Goal: Task Accomplishment & Management: Use online tool/utility

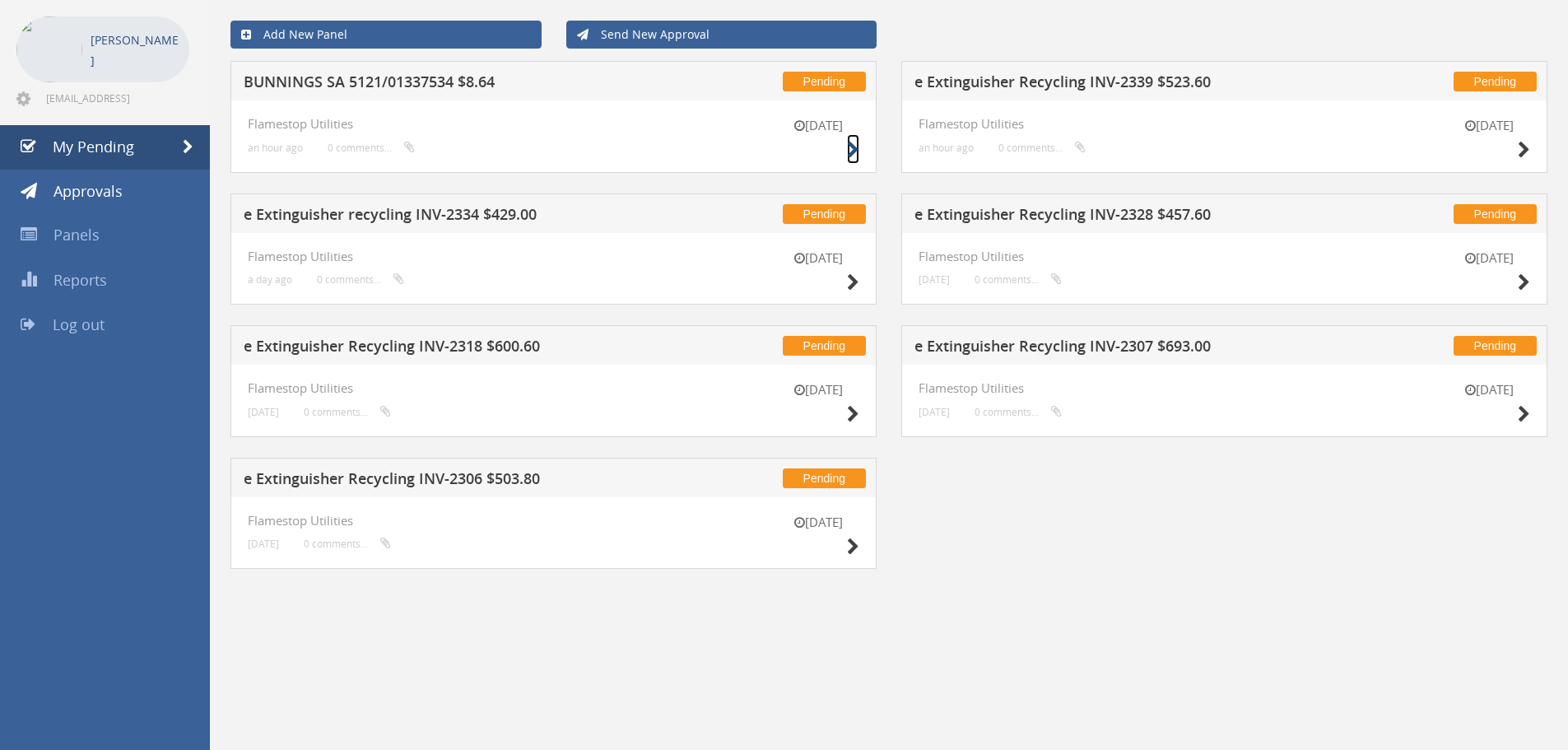
click at [853, 146] on icon at bounding box center [853, 150] width 12 height 17
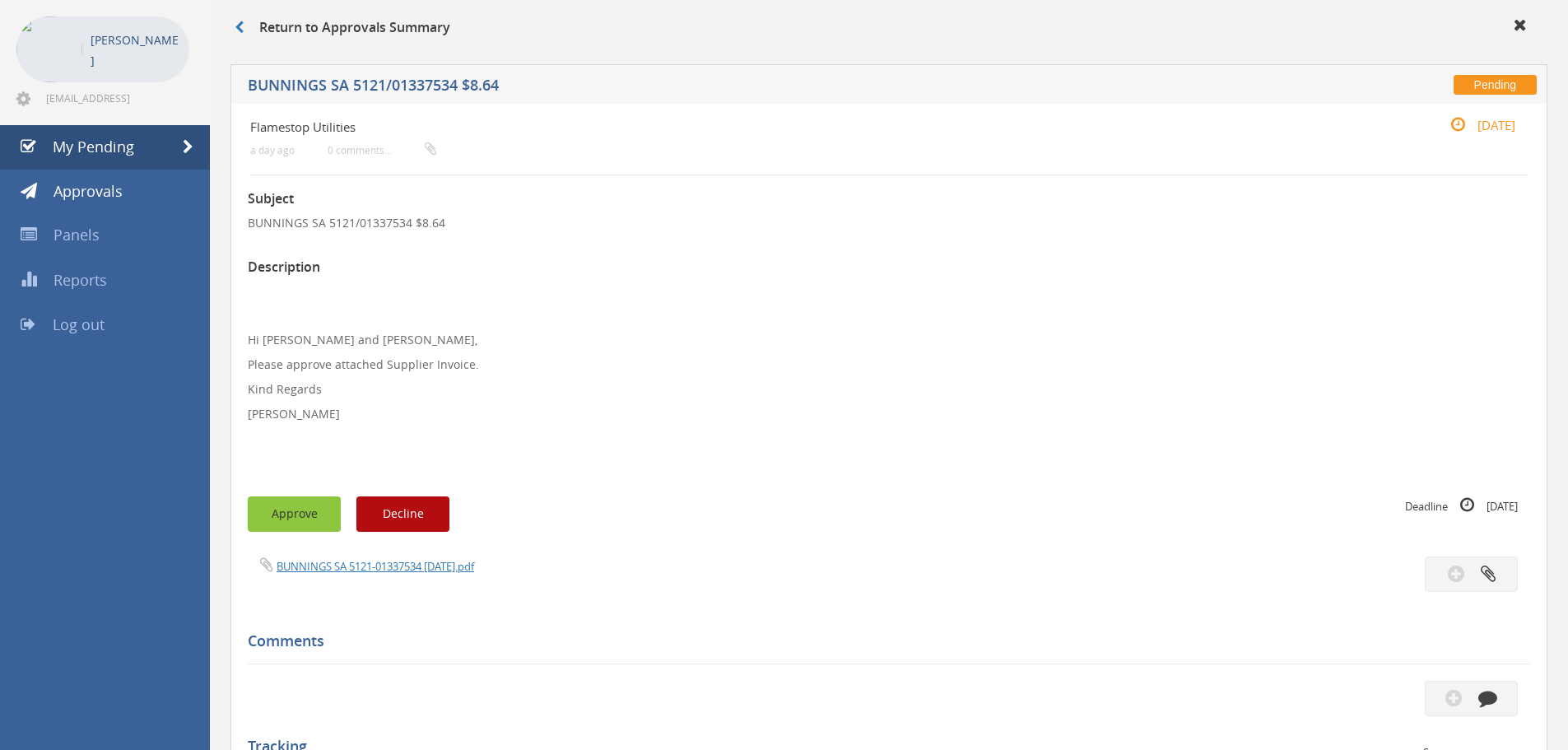
click at [290, 516] on button "Approve" at bounding box center [294, 514] width 93 height 36
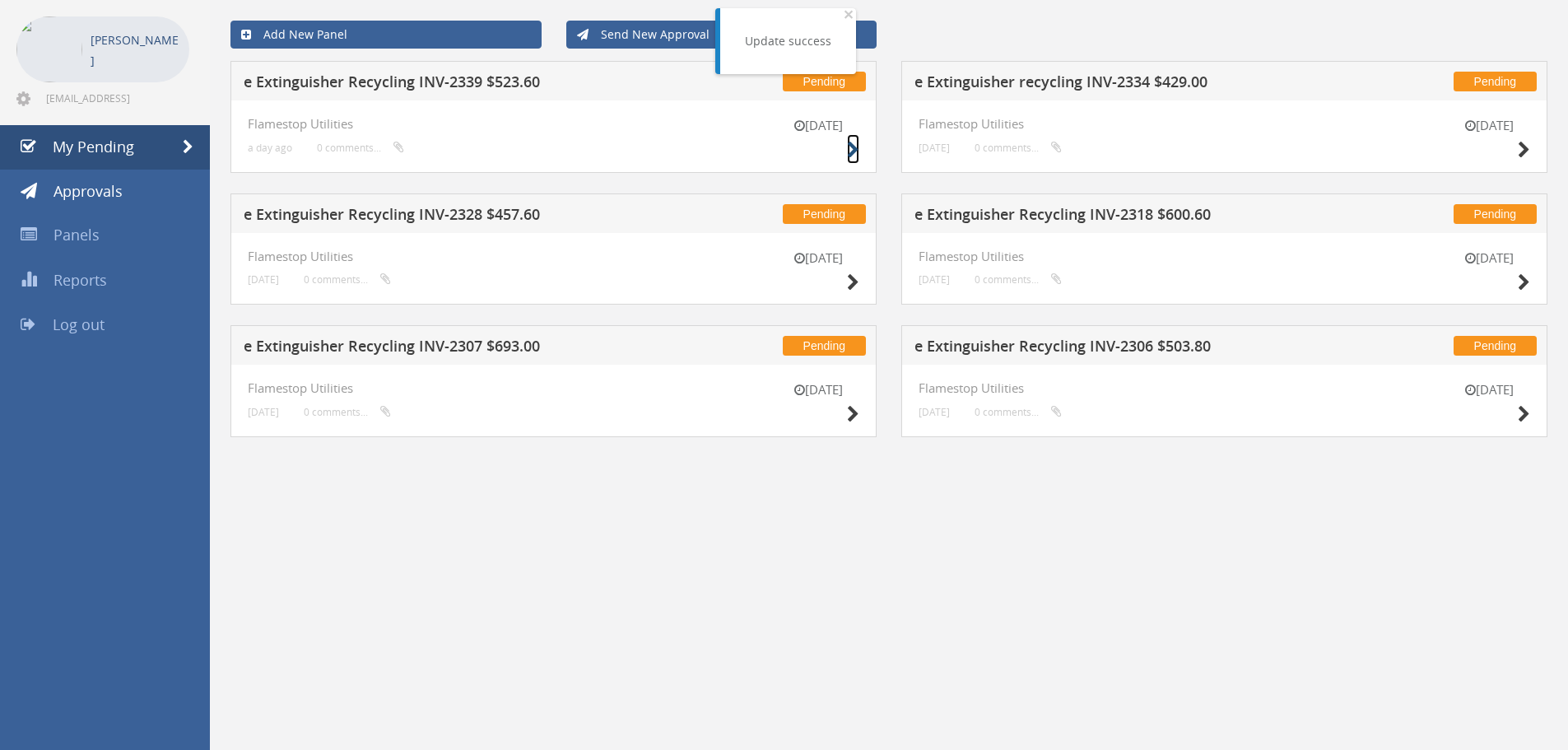
click at [854, 151] on icon at bounding box center [853, 150] width 12 height 17
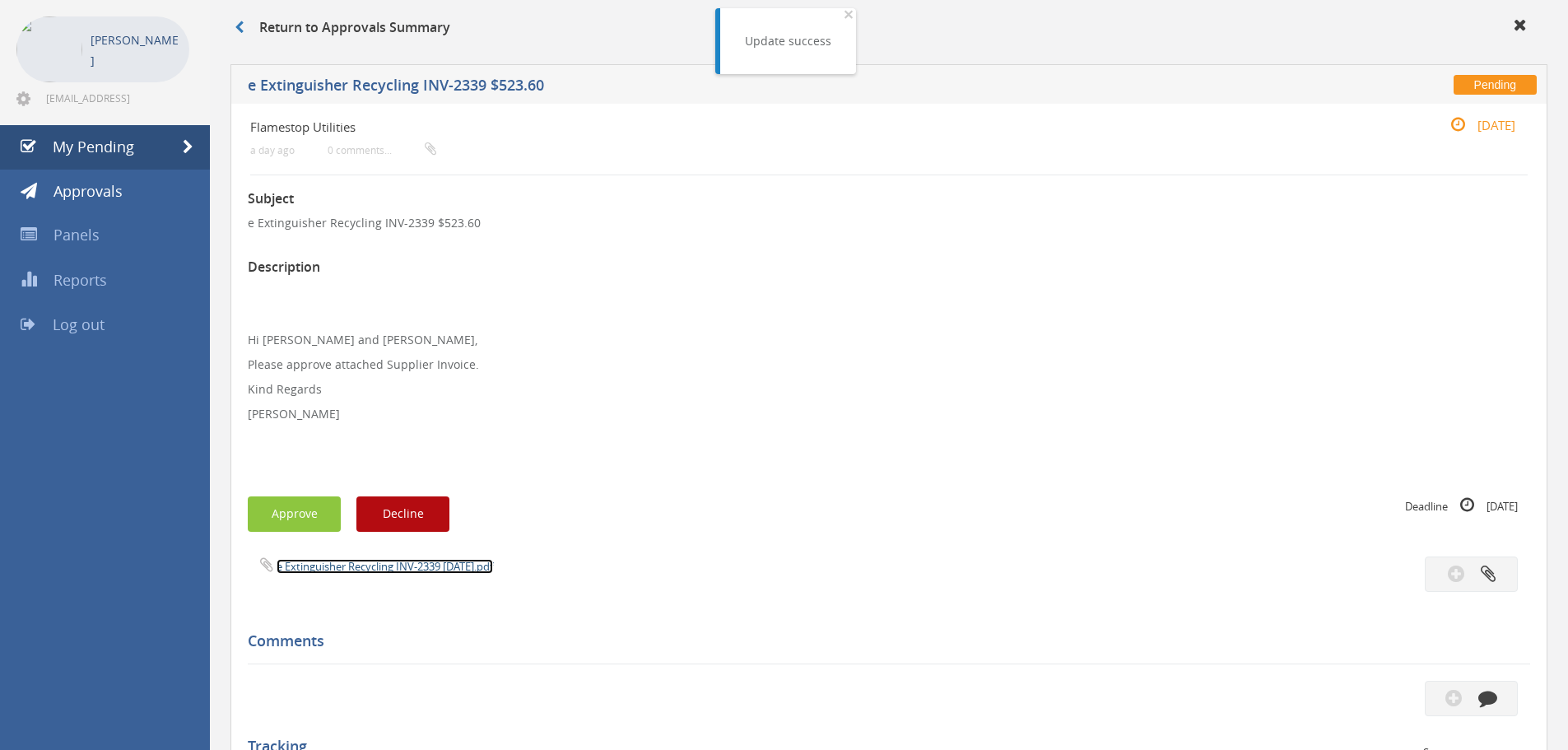
click at [396, 568] on link "e Extinguisher Recycling INV-2339 [DATE].pdf" at bounding box center [384, 566] width 216 height 15
click at [277, 509] on button "Approve" at bounding box center [294, 514] width 93 height 36
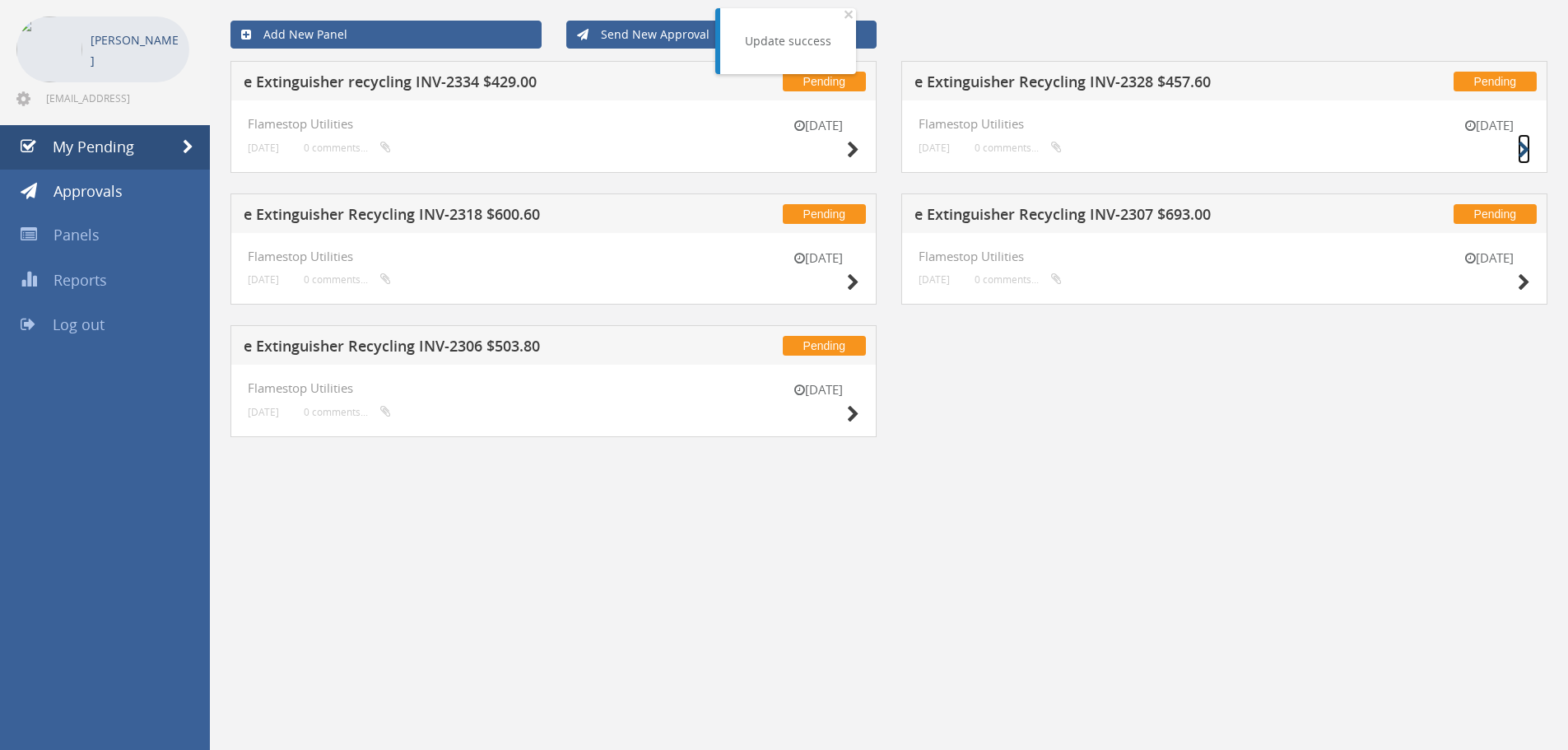
click at [1526, 147] on icon at bounding box center [1524, 150] width 12 height 17
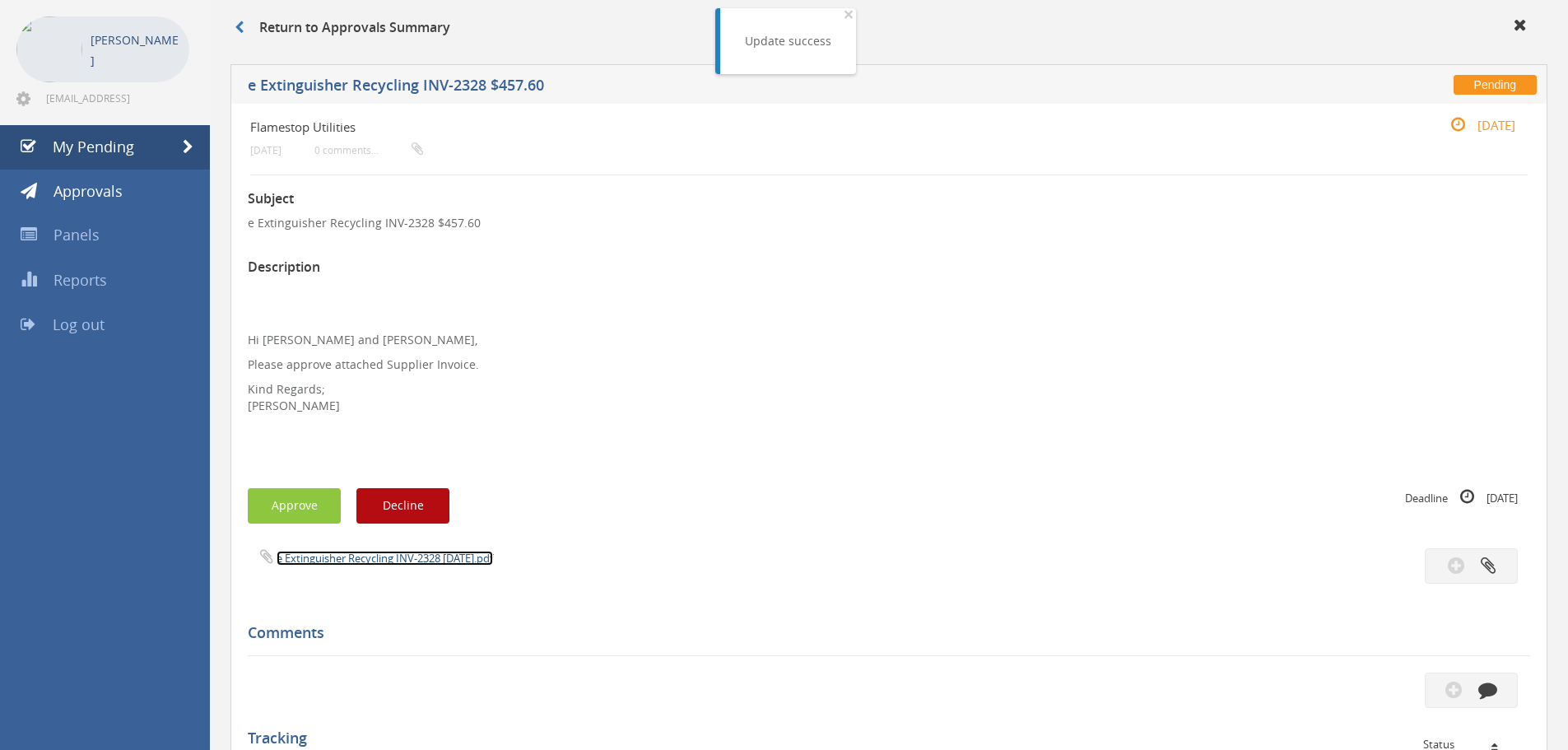
click at [420, 558] on link "e Extinguisher Recycling INV-2328 [DATE].pdf" at bounding box center [384, 558] width 216 height 15
click at [239, 30] on icon at bounding box center [240, 27] width 9 height 13
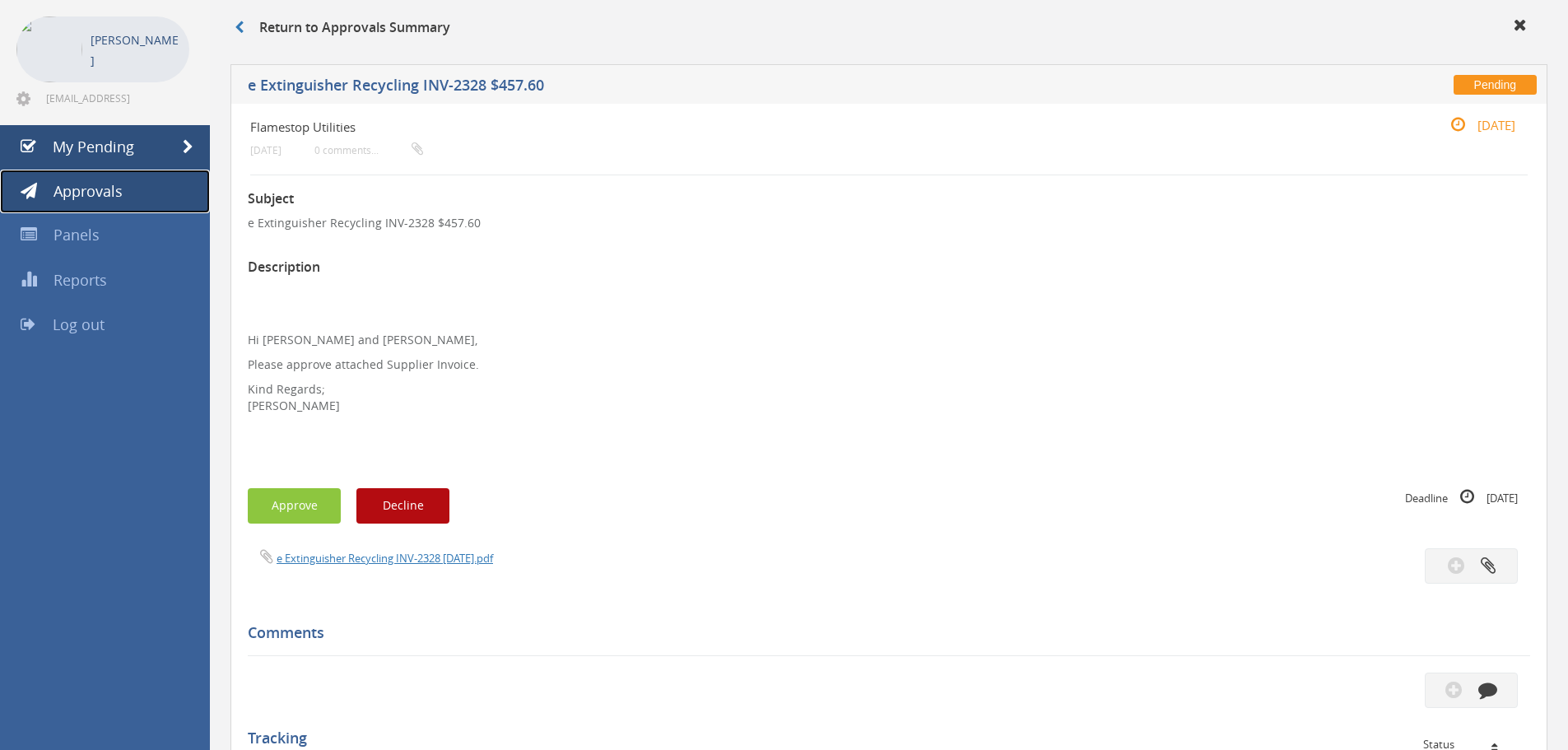
click at [100, 192] on span "Approvals" at bounding box center [88, 191] width 69 height 20
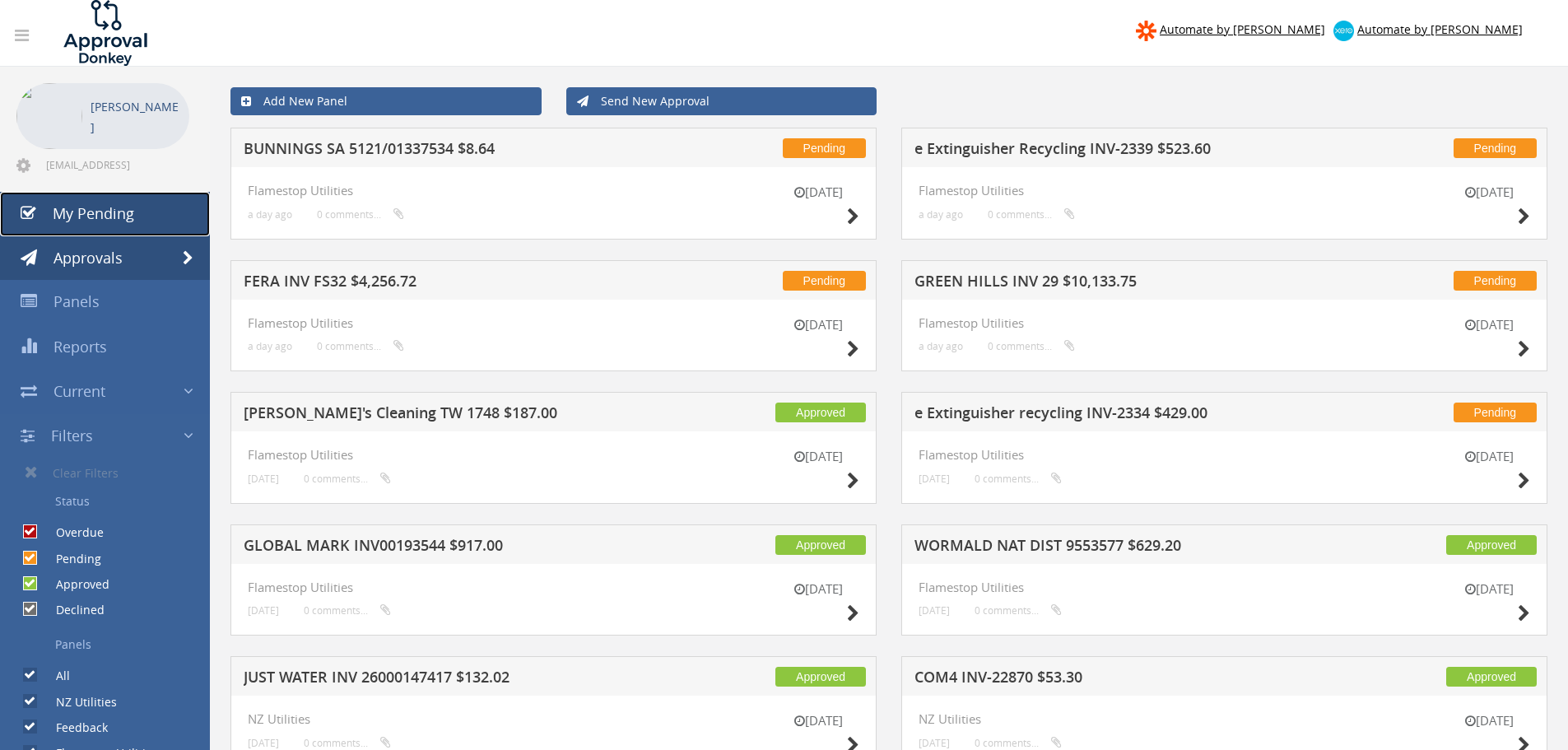
click at [125, 220] on span "My Pending" at bounding box center [93, 212] width 81 height 20
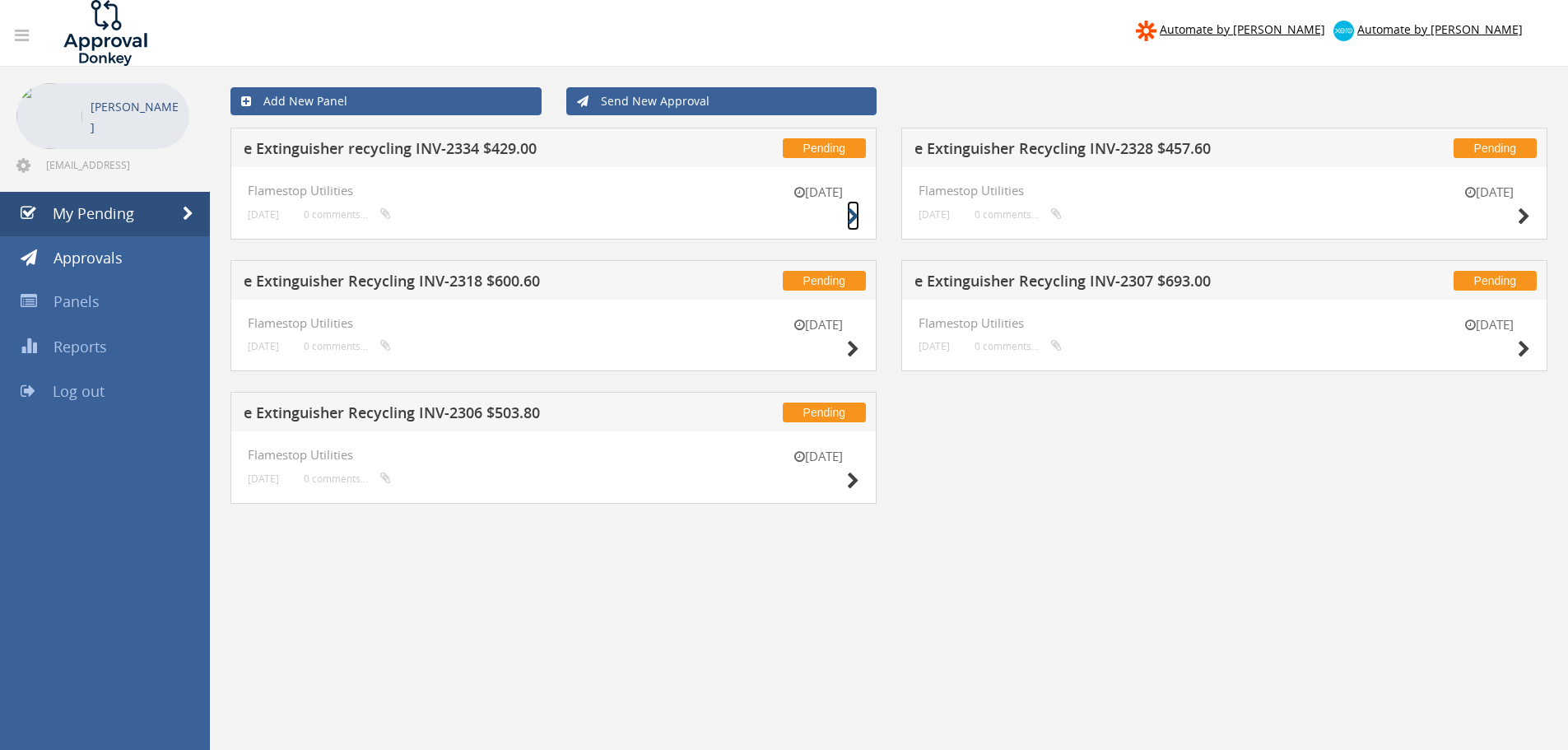
click at [848, 216] on icon at bounding box center [853, 217] width 12 height 17
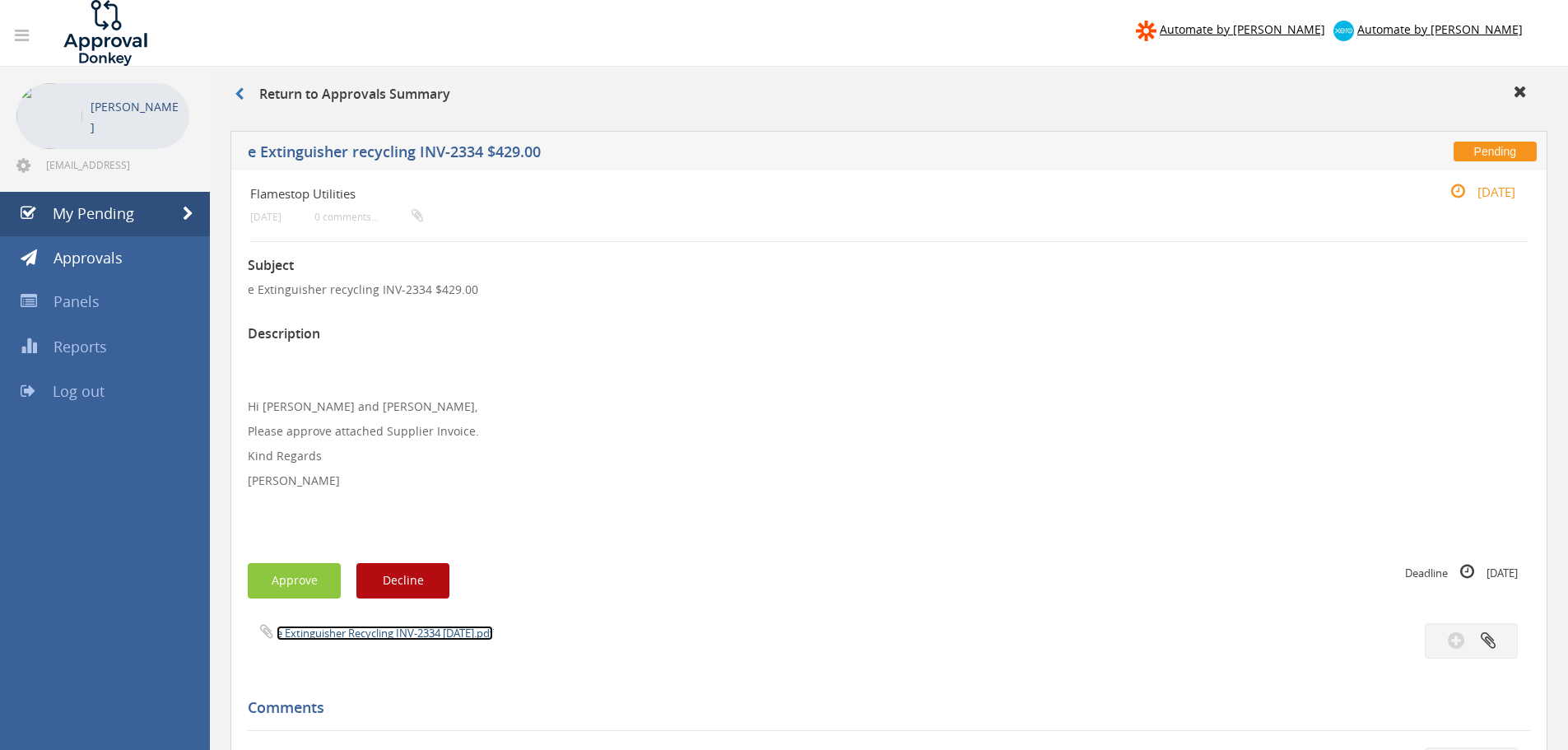
click at [383, 629] on link "e Extinguisher Recycling INV-2334 [DATE].pdf" at bounding box center [384, 633] width 216 height 15
click at [113, 213] on span "My Pending" at bounding box center [93, 212] width 81 height 20
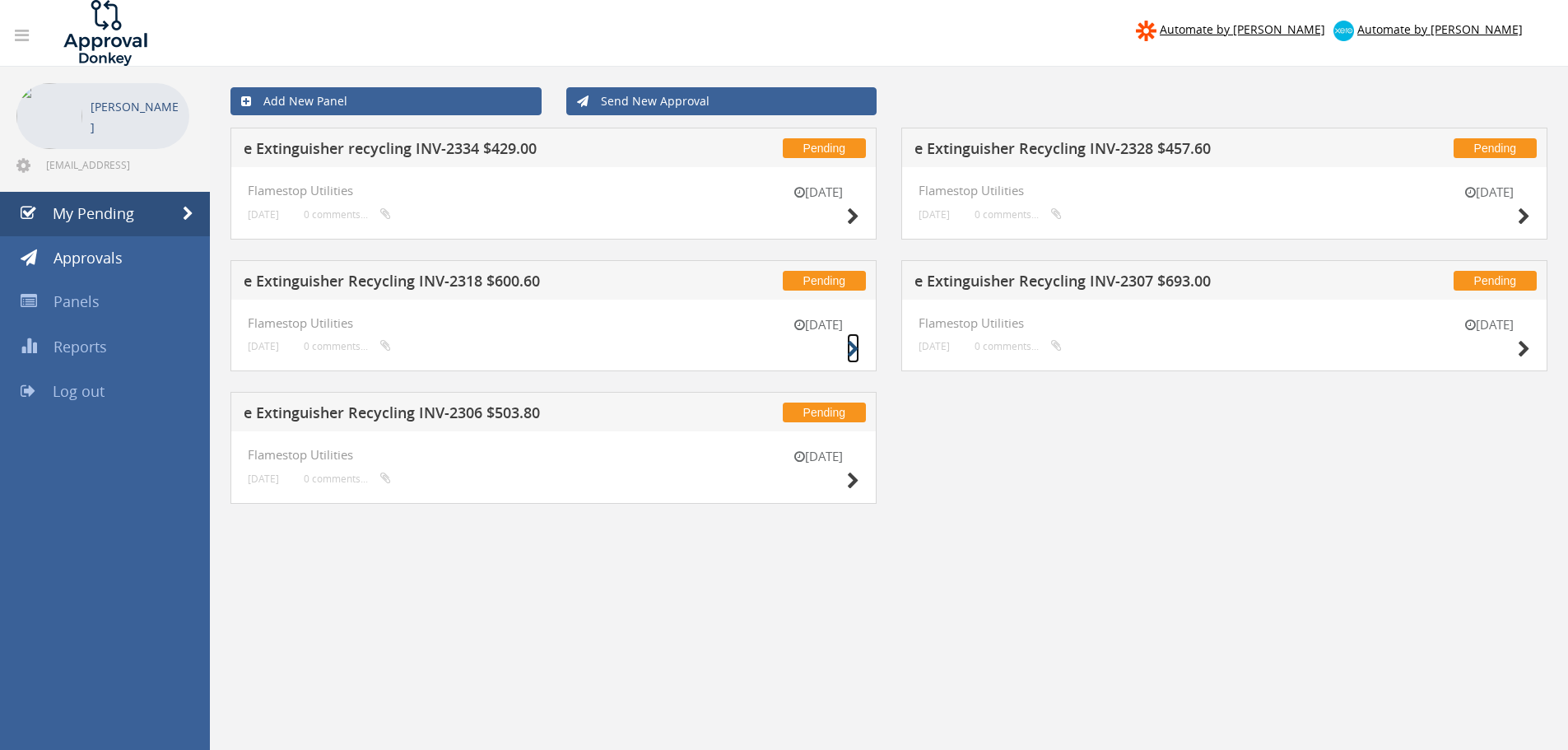
click at [848, 347] on icon at bounding box center [853, 349] width 12 height 17
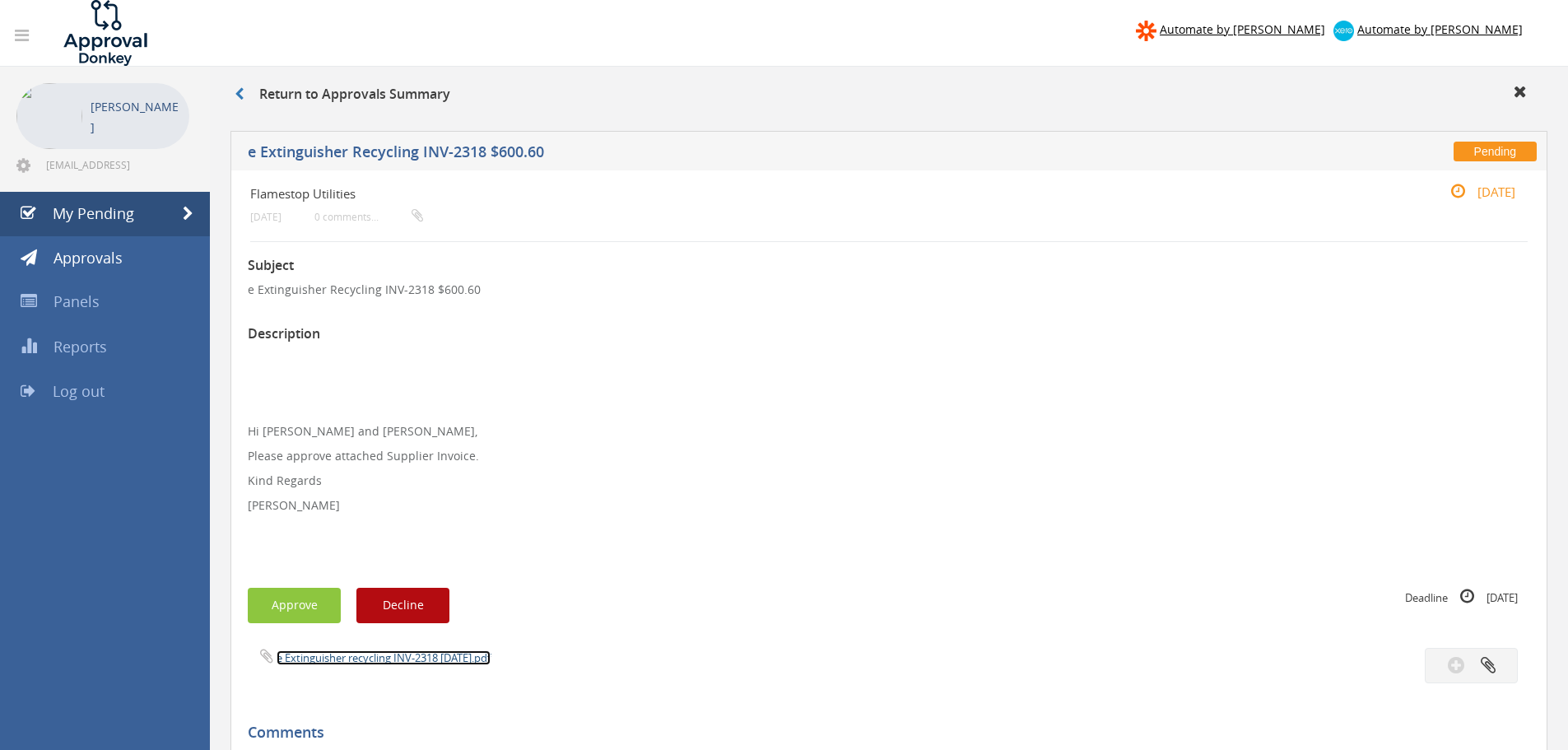
click at [325, 658] on link "e Extinguisher recycling INV-2318 [DATE].pdf" at bounding box center [383, 658] width 214 height 15
click at [97, 213] on span "My Pending" at bounding box center [93, 212] width 81 height 20
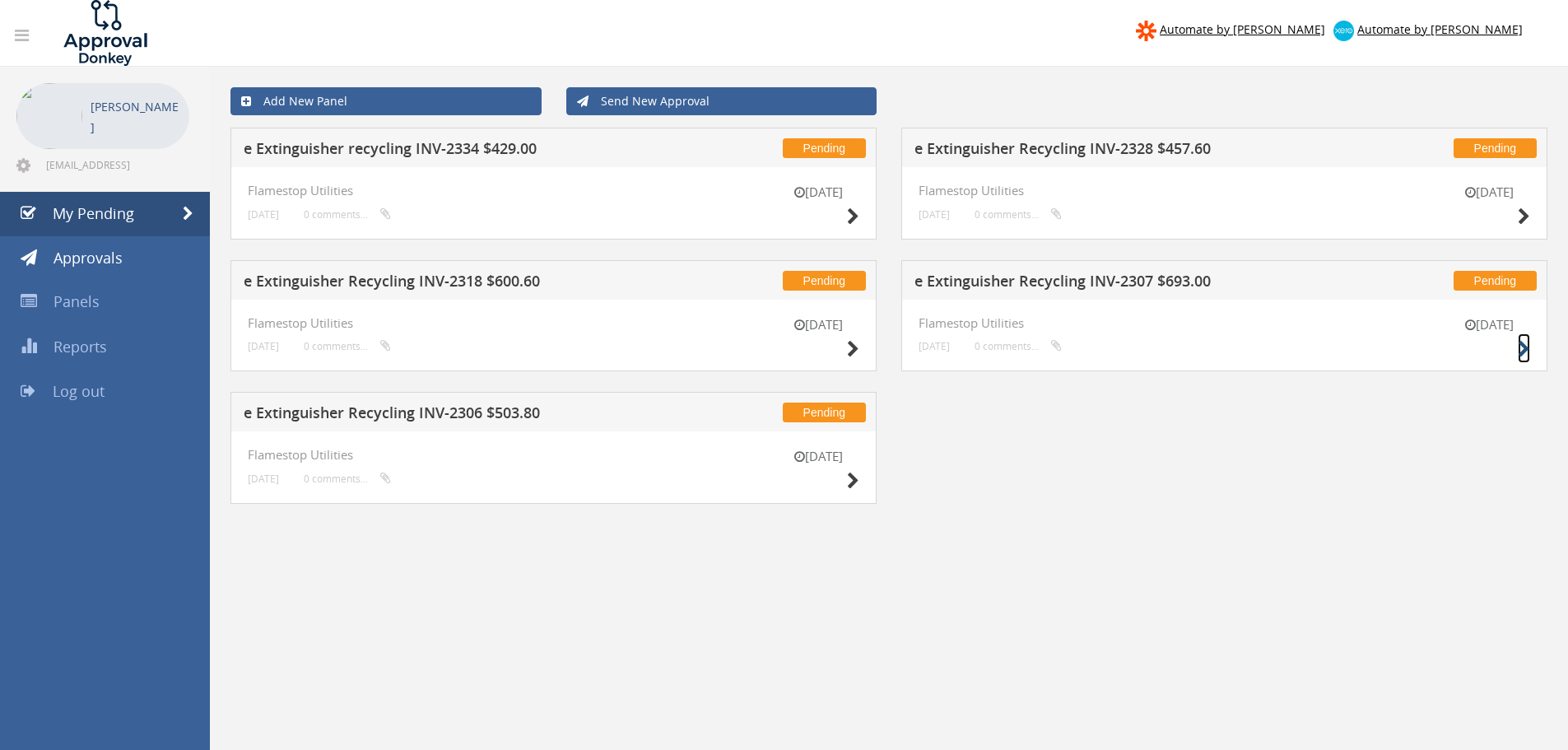
click at [1522, 350] on icon at bounding box center [1524, 349] width 12 height 17
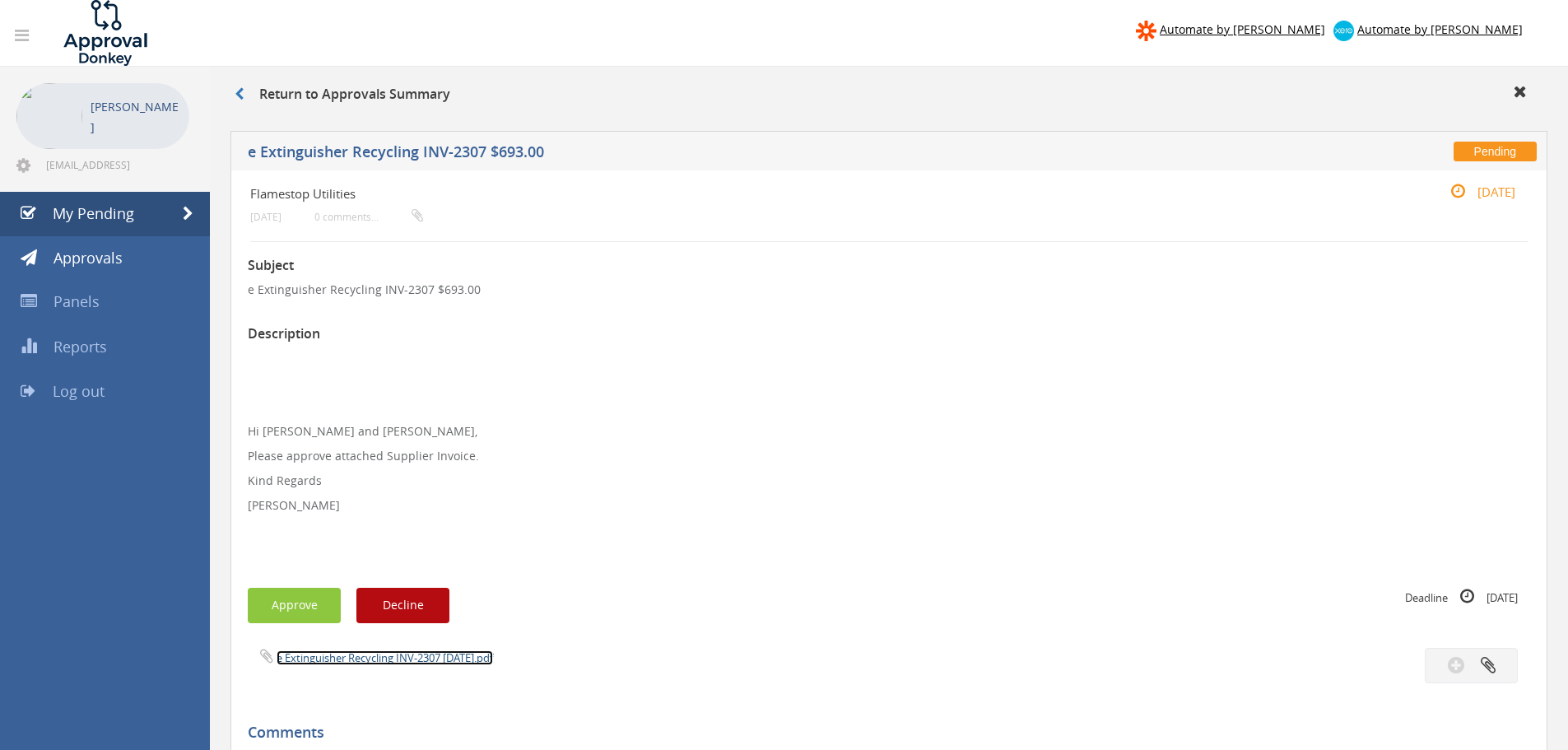
click at [333, 657] on link "e Extinguisher Recycling INV-2307 [DATE].pdf" at bounding box center [384, 658] width 216 height 15
click at [98, 220] on span "My Pending" at bounding box center [93, 212] width 81 height 20
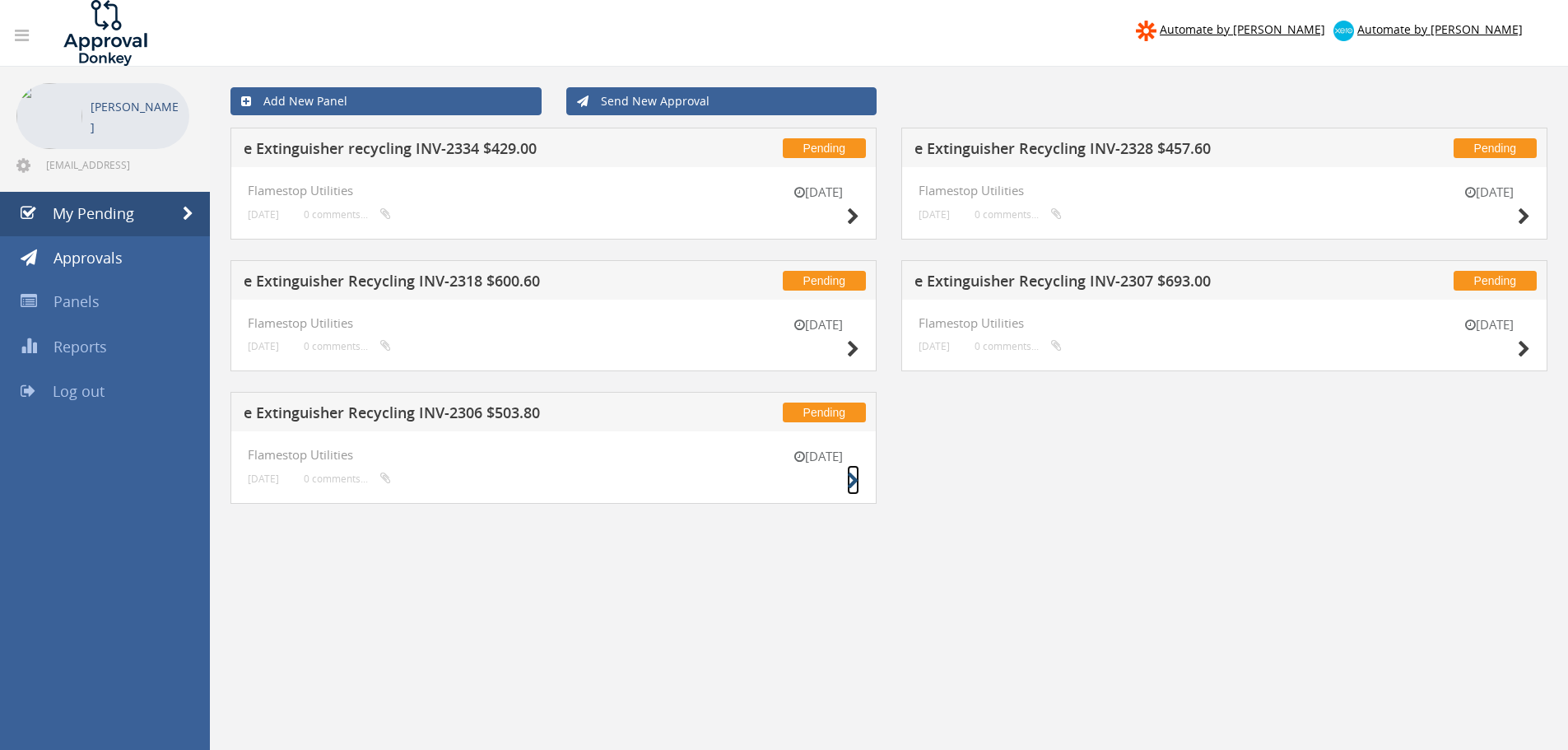
click at [853, 480] on icon at bounding box center [853, 481] width 12 height 17
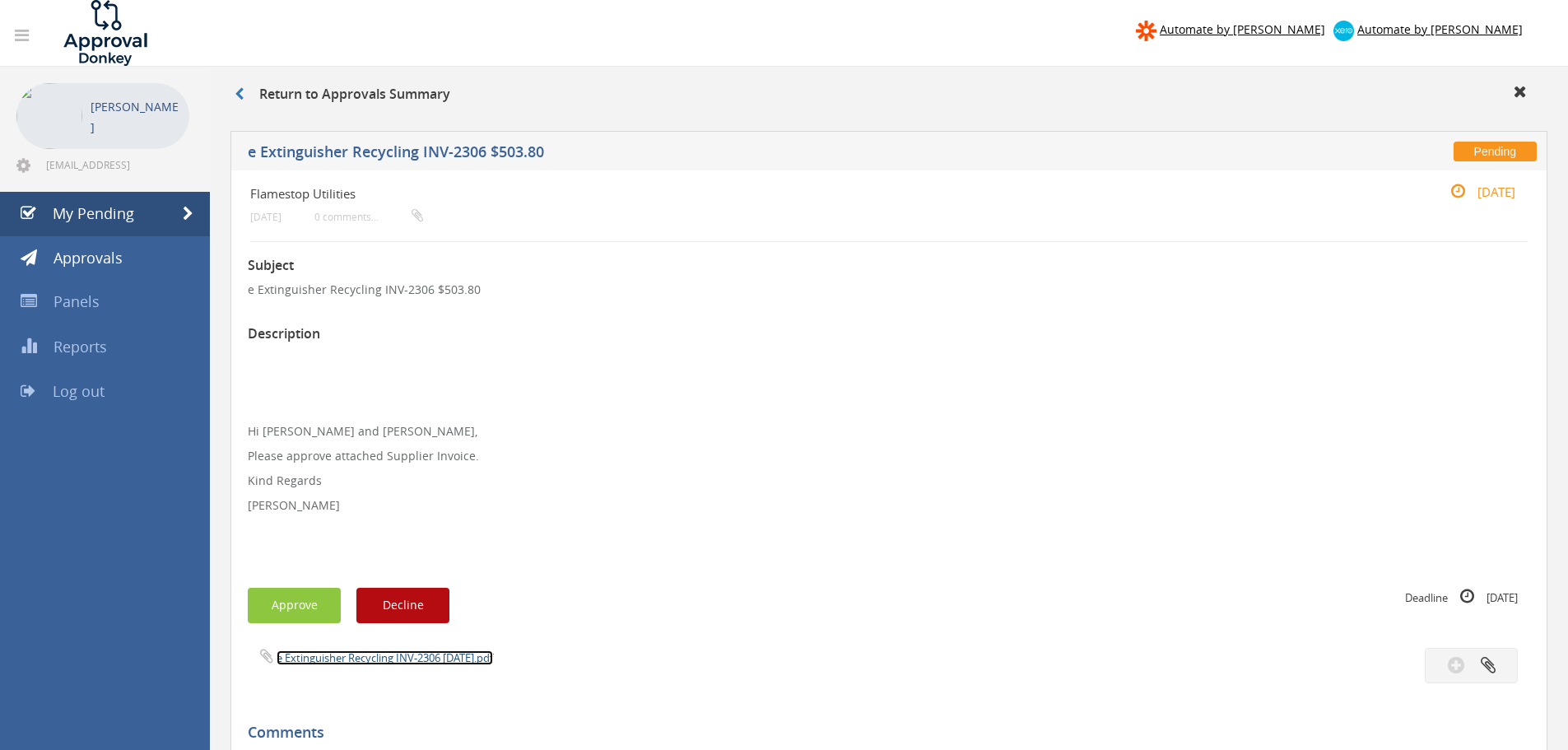
click at [325, 658] on link "e Extinguisher Recycling INV-2306 [DATE].pdf" at bounding box center [384, 658] width 216 height 15
click at [113, 216] on span "My Pending" at bounding box center [93, 212] width 81 height 20
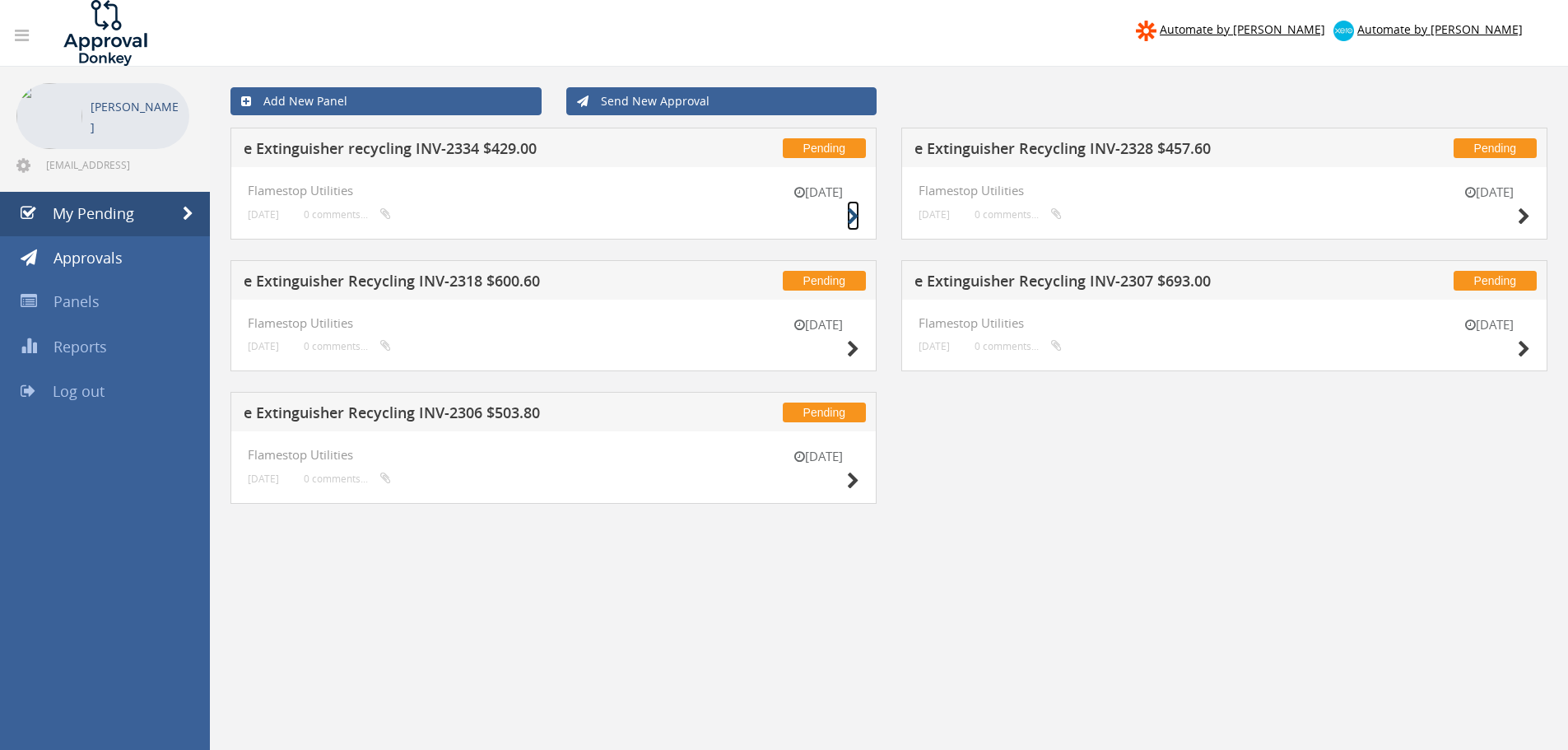
click at [854, 216] on icon at bounding box center [853, 217] width 12 height 17
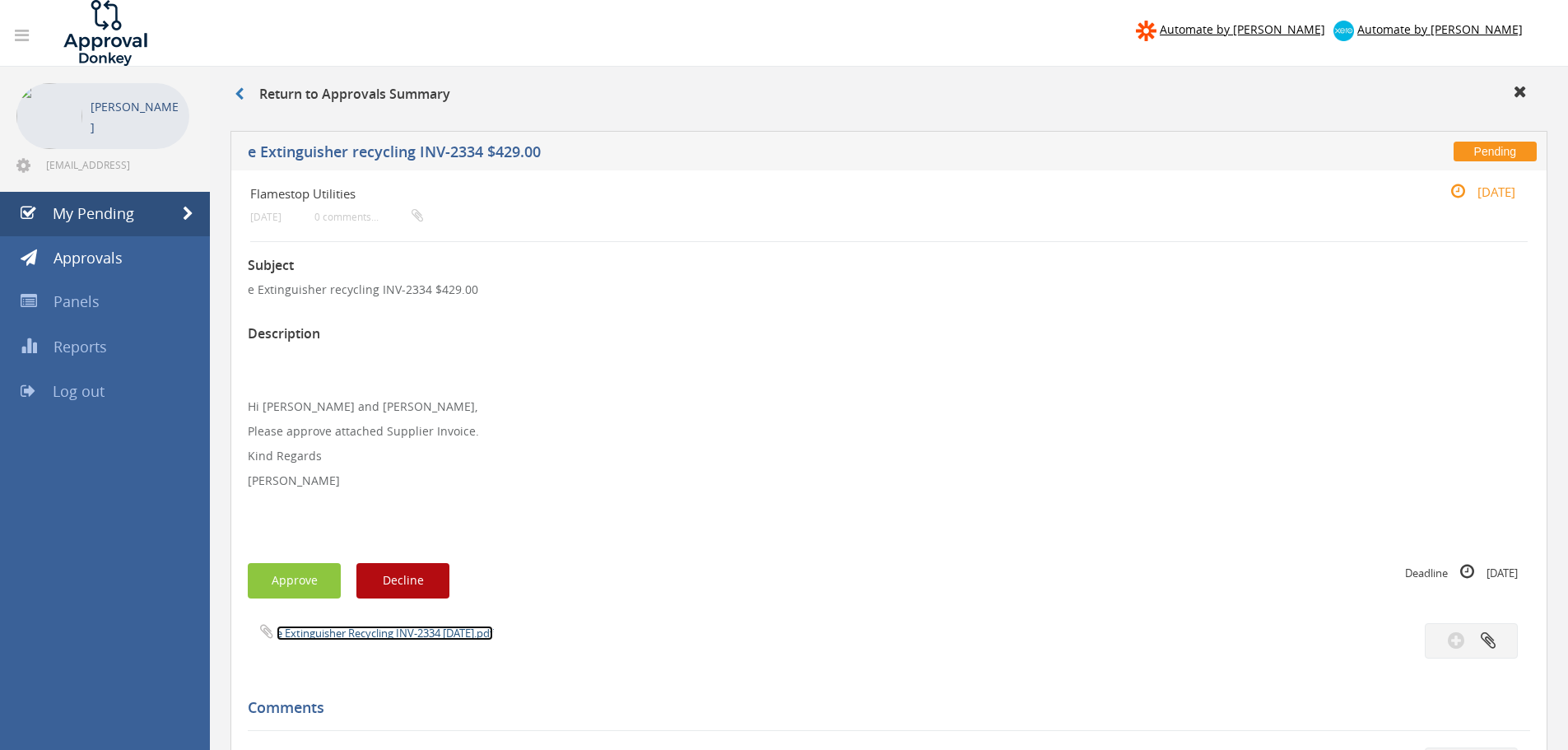
click at [350, 635] on link "e Extinguisher Recycling INV-2334 [DATE].pdf" at bounding box center [384, 633] width 216 height 15
click at [147, 210] on link "My Pending" at bounding box center [105, 213] width 209 height 44
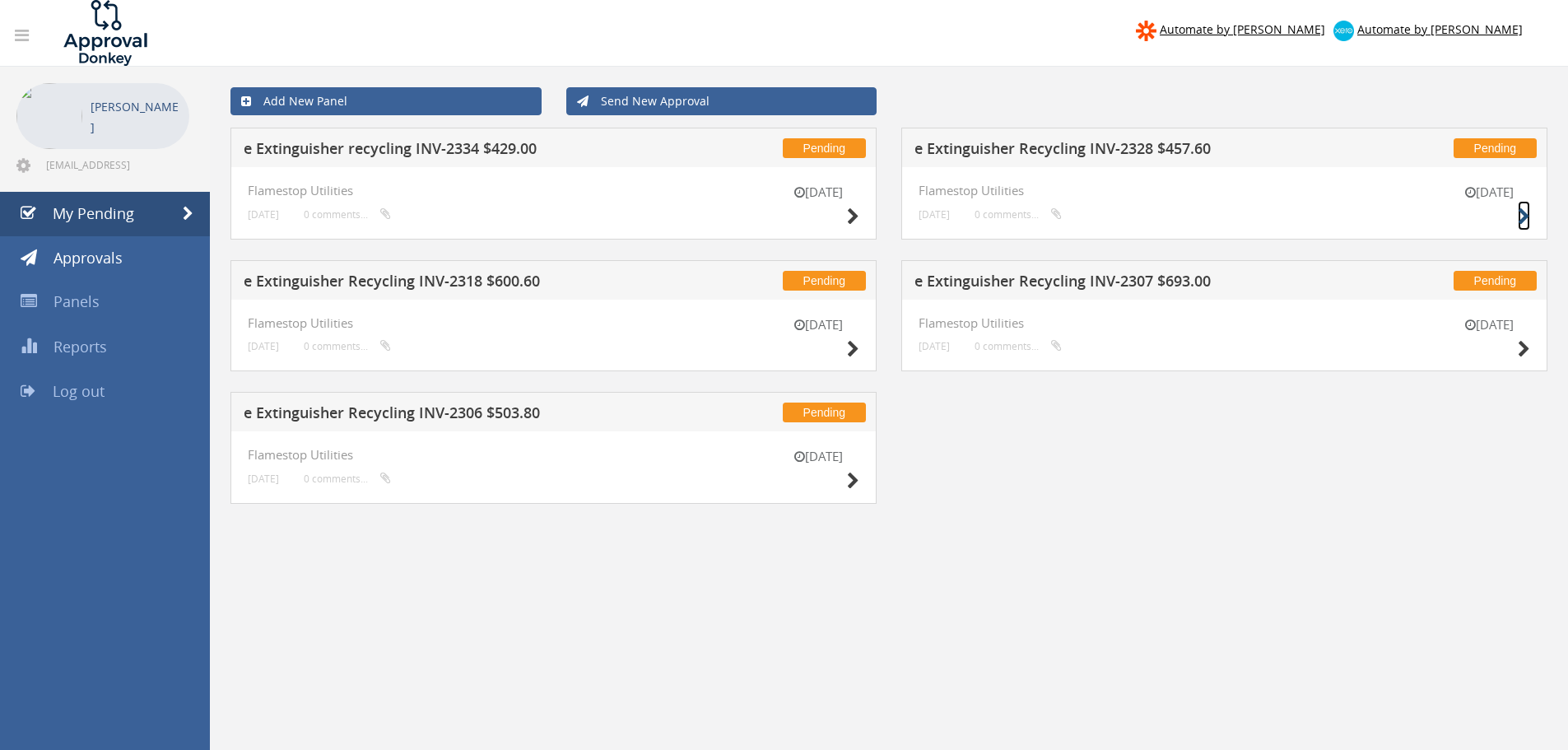
click at [1520, 216] on icon at bounding box center [1524, 217] width 12 height 17
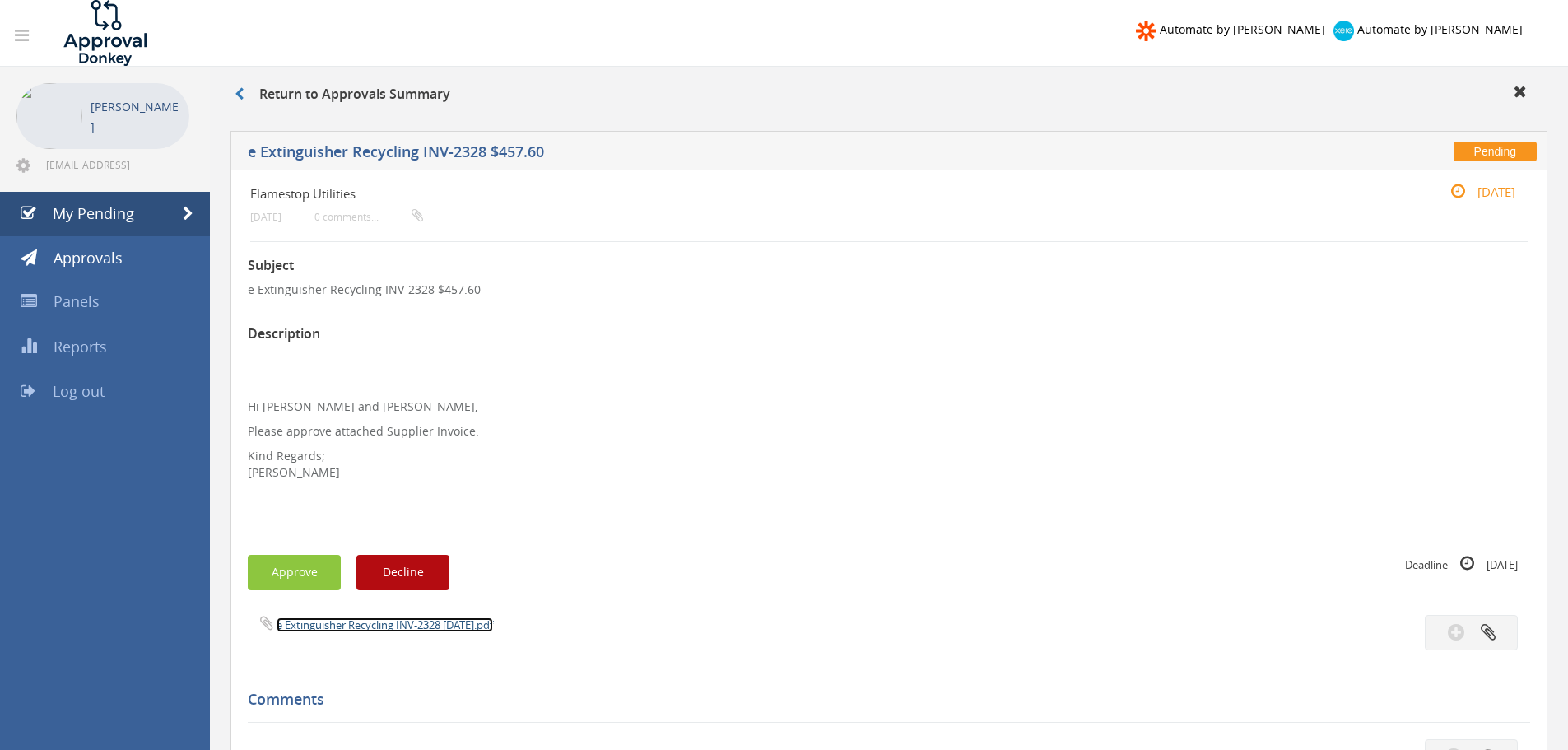
click at [347, 629] on link "e Extinguisher Recycling INV-2328 [DATE].pdf" at bounding box center [384, 625] width 216 height 15
click at [115, 218] on span "My Pending" at bounding box center [93, 212] width 81 height 20
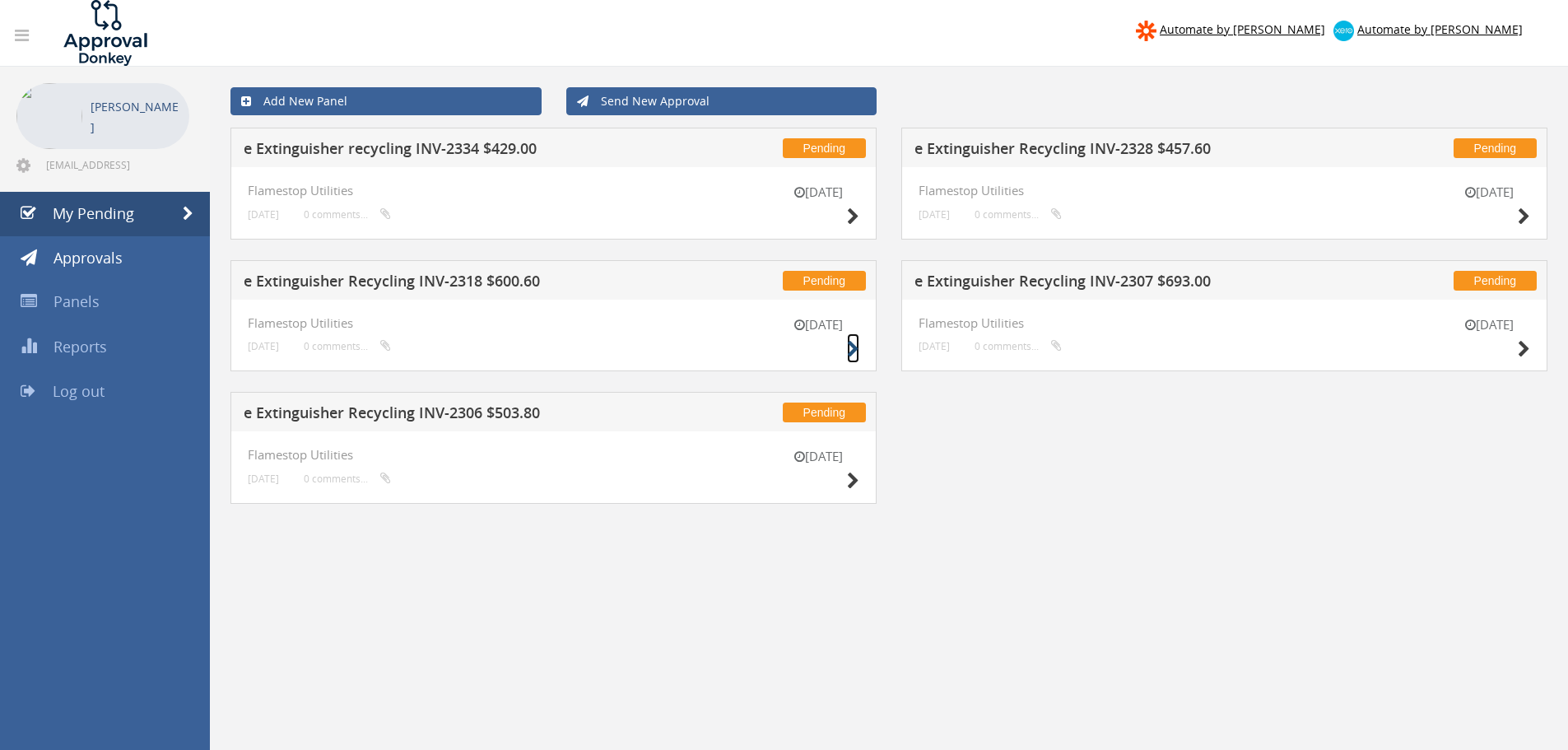
click at [849, 346] on icon at bounding box center [853, 349] width 12 height 17
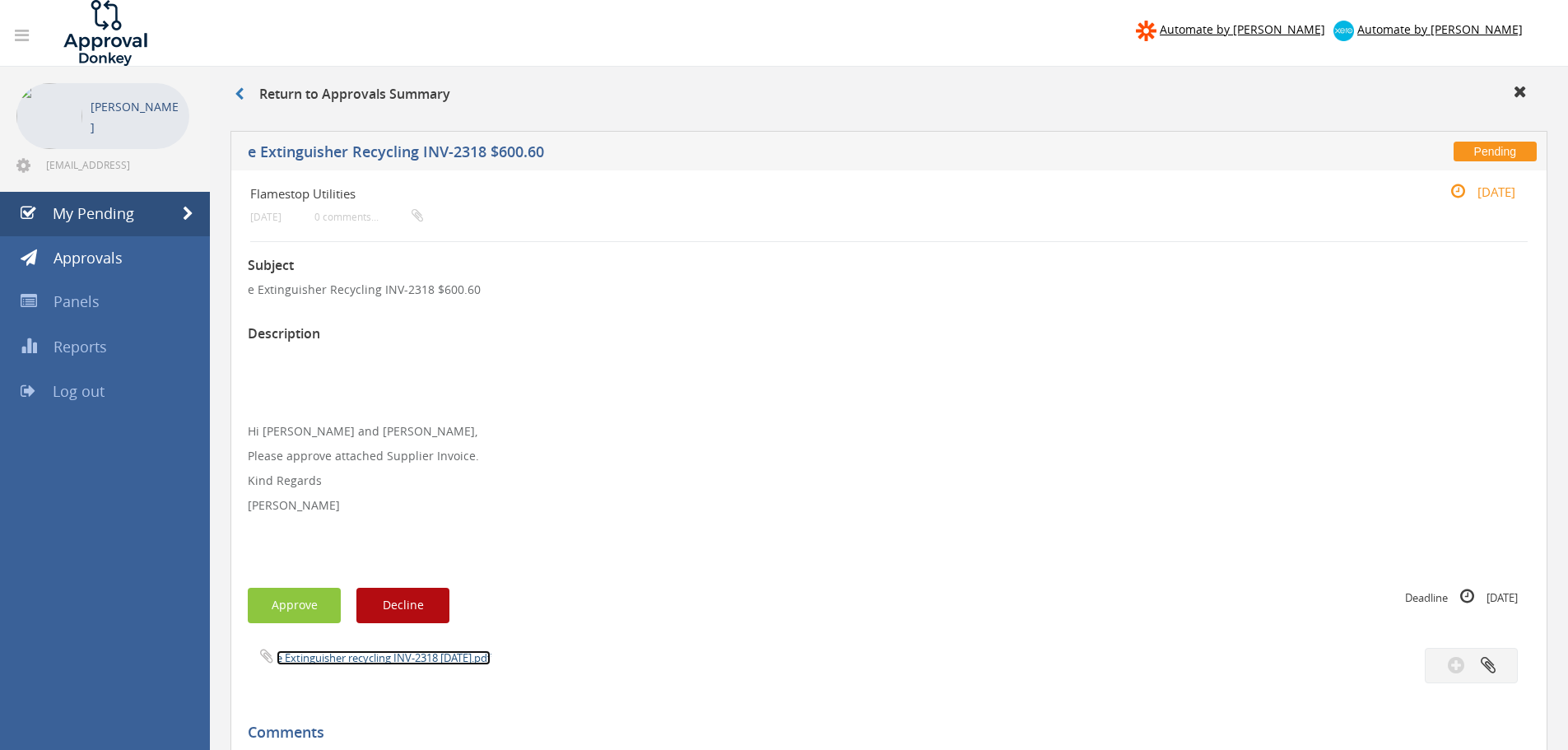
click at [378, 661] on link "e Extinguisher recycling INV-2318 [DATE].pdf" at bounding box center [383, 658] width 214 height 15
click at [109, 217] on span "My Pending" at bounding box center [93, 212] width 81 height 20
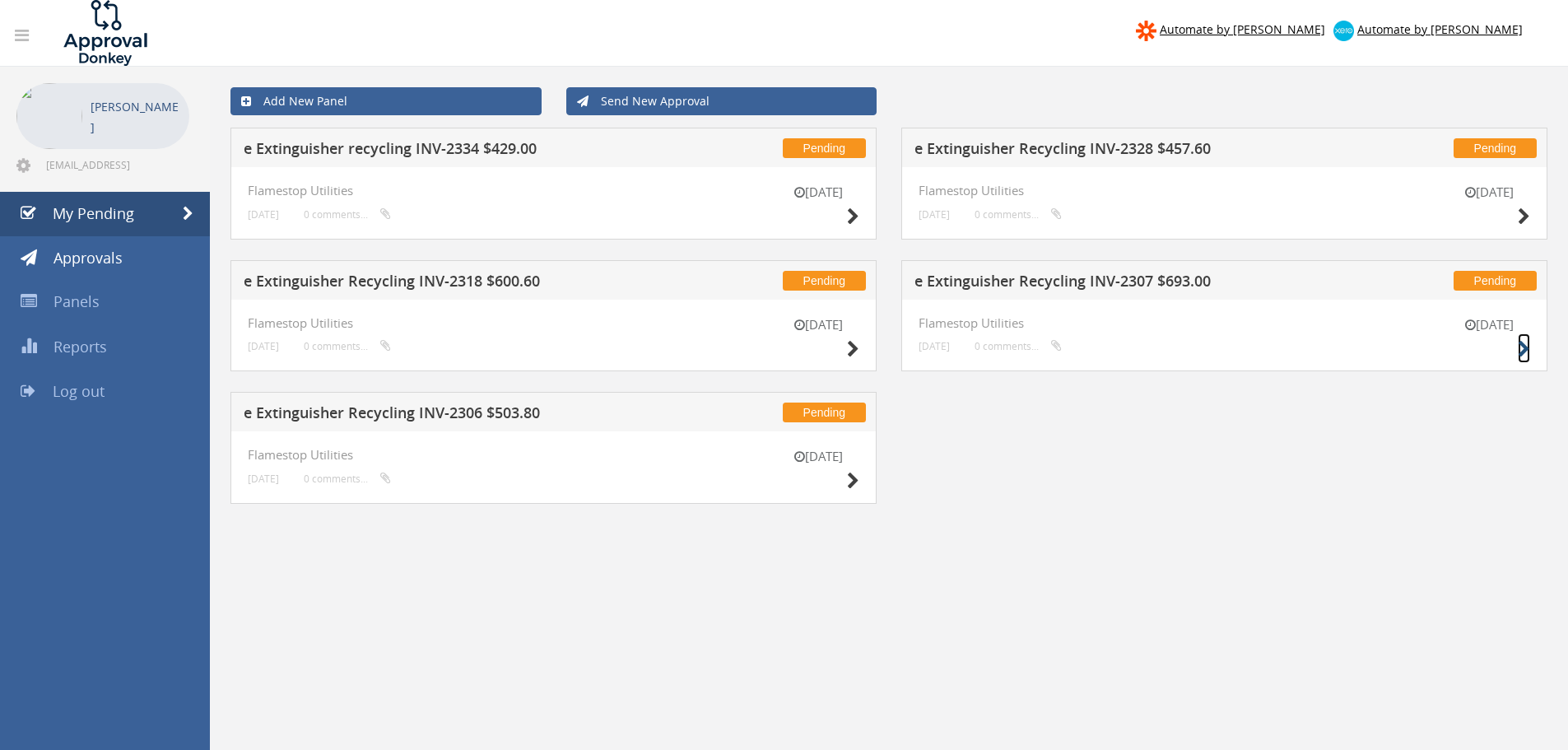
click at [1525, 345] on icon at bounding box center [1524, 349] width 12 height 17
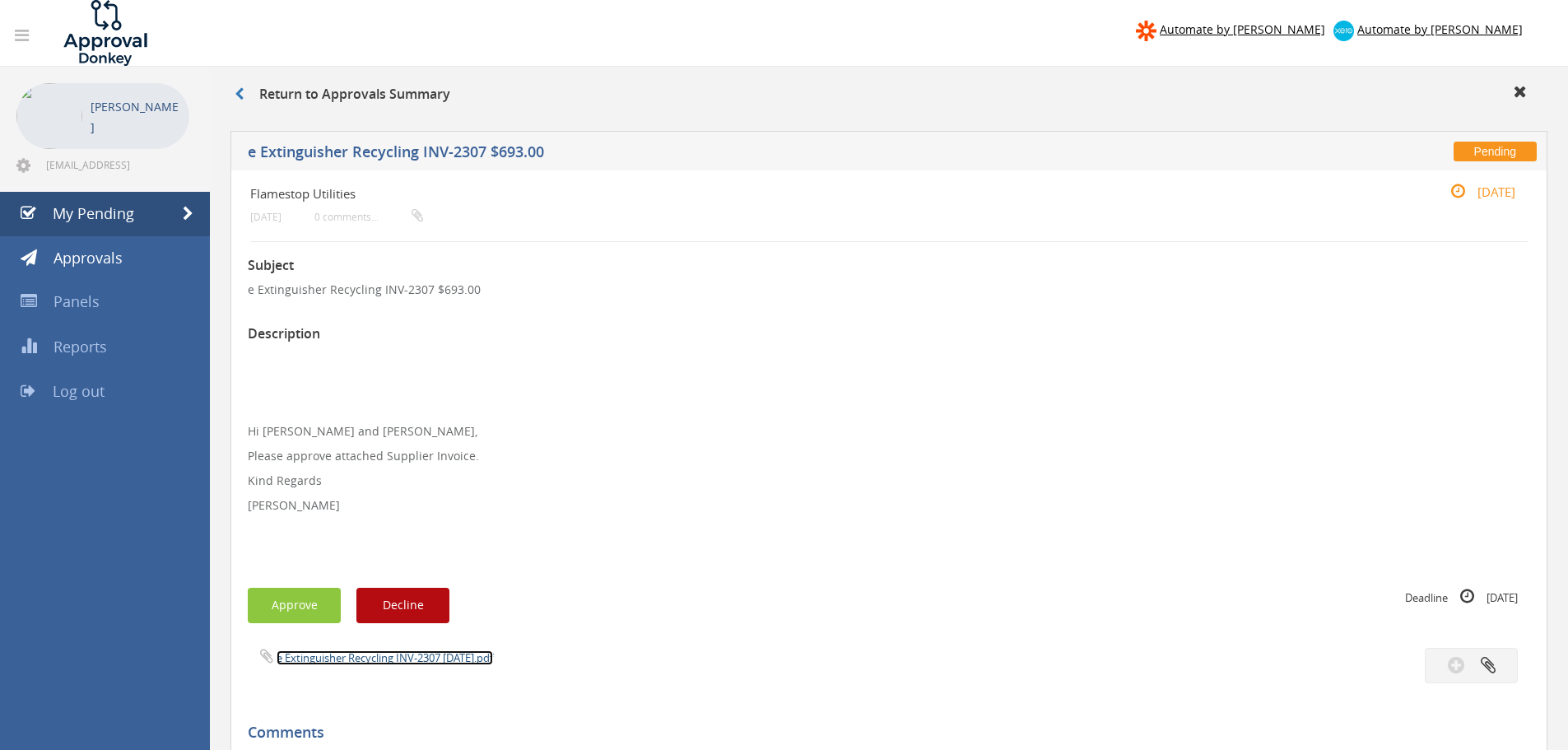
click at [409, 658] on link "e Extinguisher Recycling INV-2307 [DATE].pdf" at bounding box center [384, 658] width 216 height 15
